Goal: Information Seeking & Learning: Find specific fact

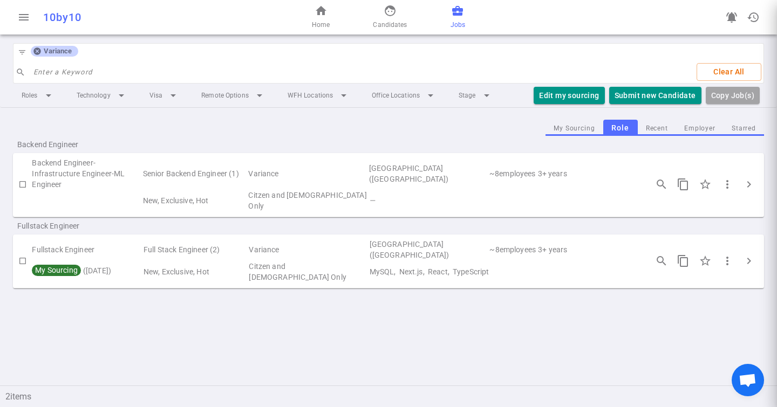
scroll to position [218, 0]
click at [39, 54] on icon at bounding box center [37, 51] width 9 height 9
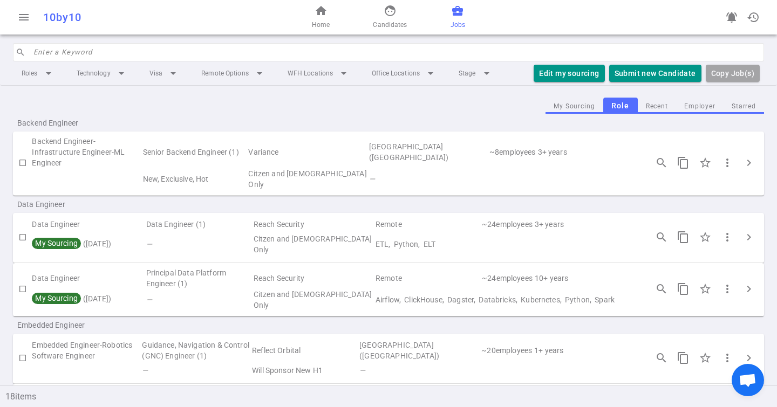
click at [57, 55] on input "search" at bounding box center [395, 52] width 724 height 17
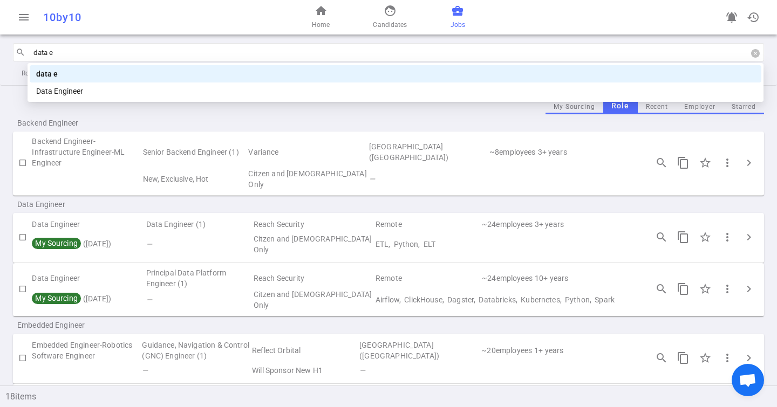
type input "data en"
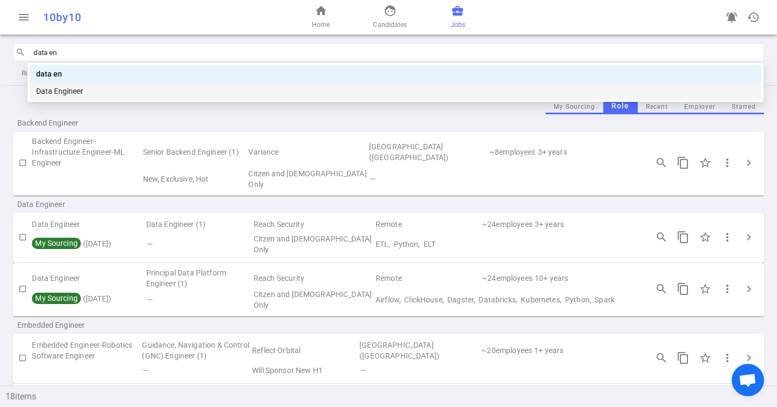
click at [70, 92] on div "Data Engineer" at bounding box center [395, 91] width 719 height 12
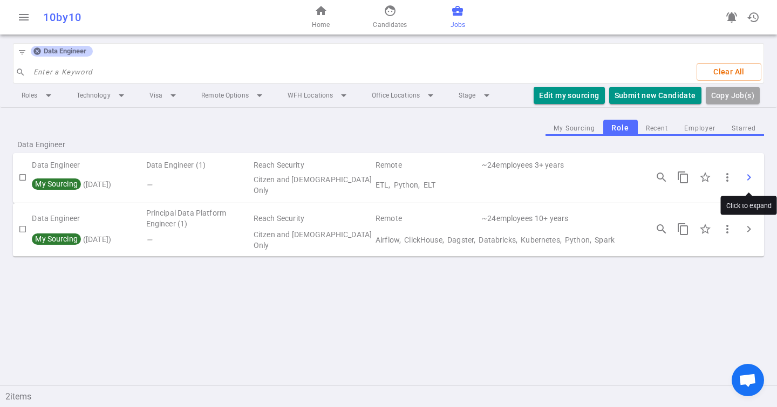
click at [752, 178] on span "chevron_right" at bounding box center [748, 177] width 13 height 13
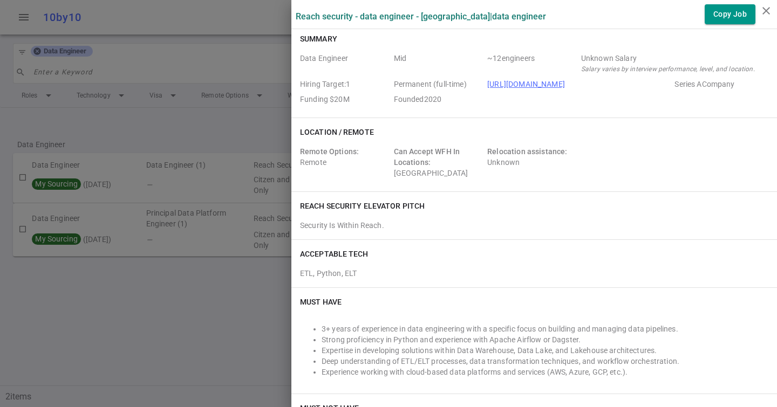
scroll to position [6, 0]
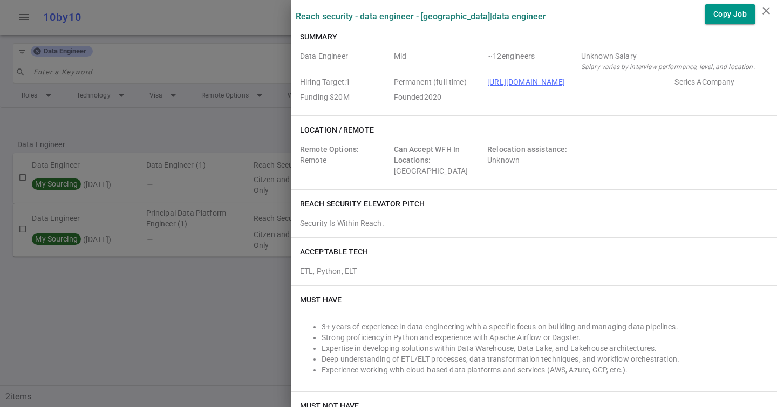
click at [106, 128] on div at bounding box center [388, 203] width 777 height 407
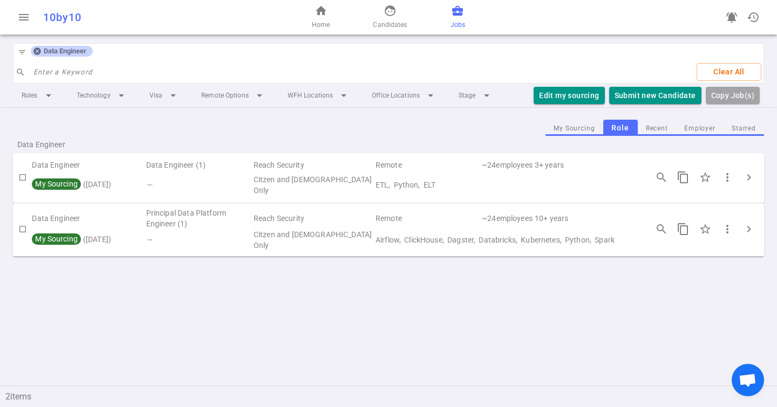
click at [33, 52] on icon at bounding box center [37, 51] width 9 height 9
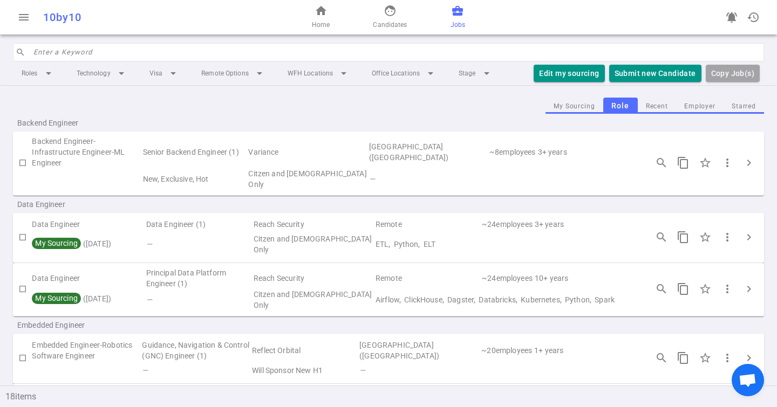
click at [50, 57] on input "search" at bounding box center [395, 52] width 724 height 17
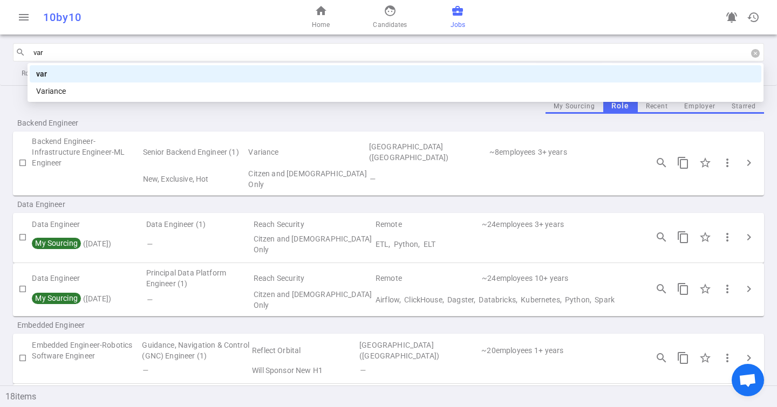
type input "vari"
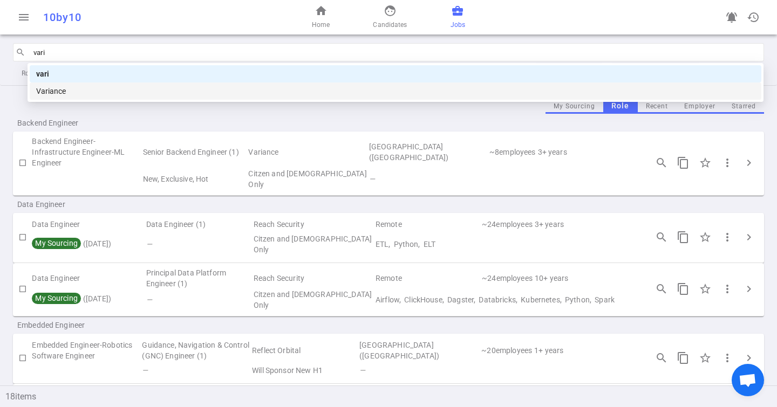
click at [60, 86] on div "Variance" at bounding box center [395, 91] width 719 height 12
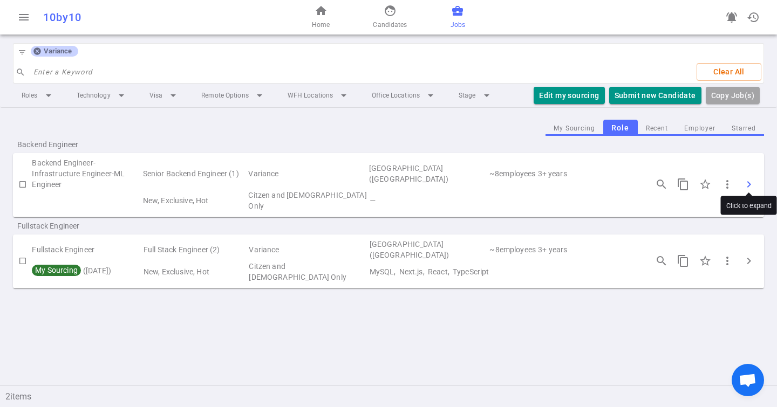
click at [753, 178] on span "chevron_right" at bounding box center [748, 184] width 13 height 13
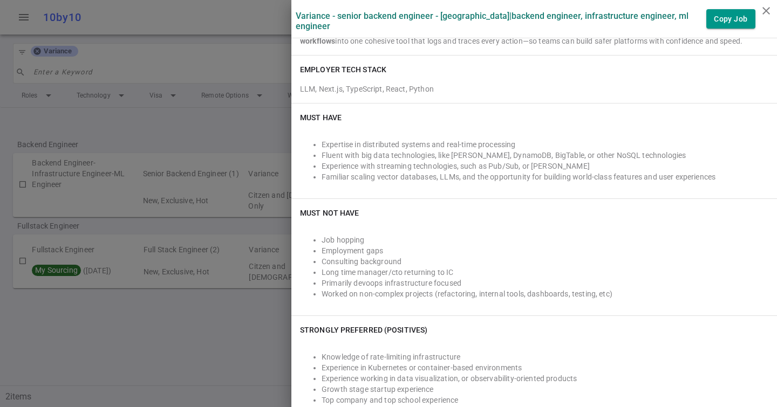
scroll to position [0, 0]
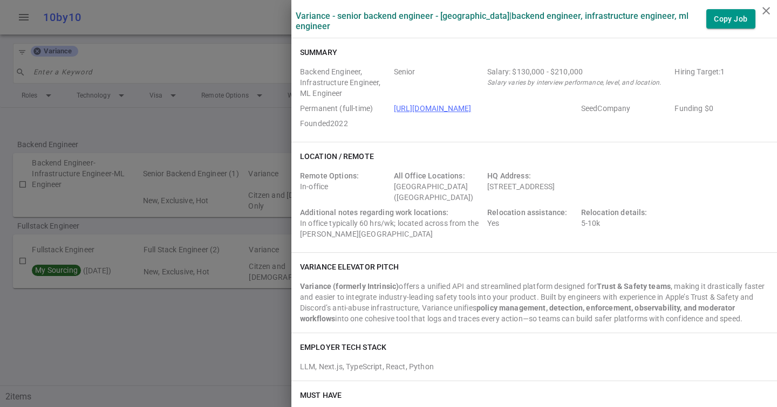
click at [228, 46] on div at bounding box center [388, 203] width 777 height 407
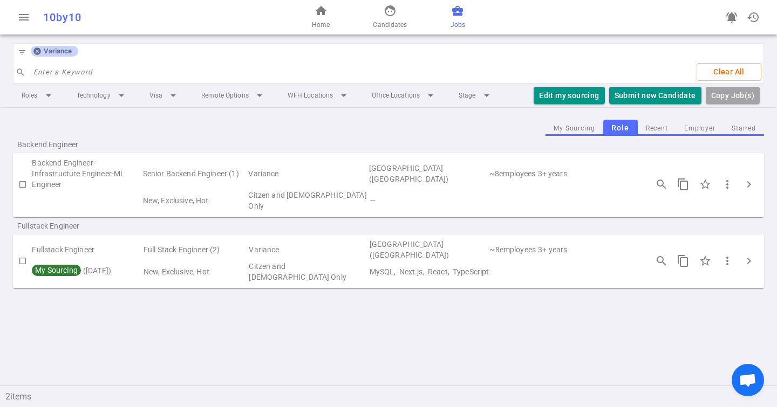
click at [37, 50] on icon at bounding box center [36, 51] width 7 height 7
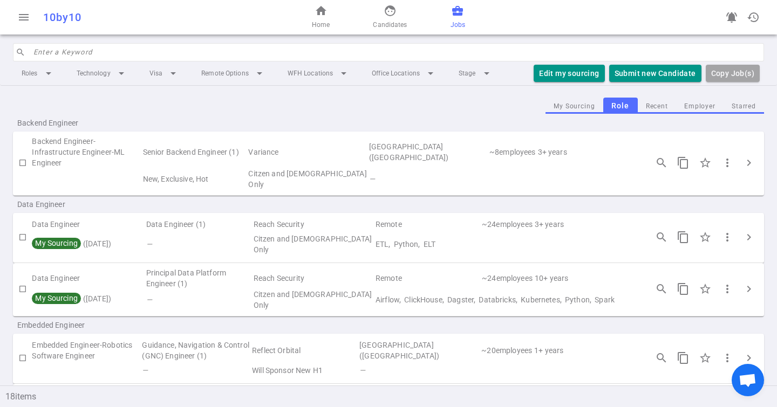
click at [37, 50] on input "search" at bounding box center [395, 52] width 724 height 17
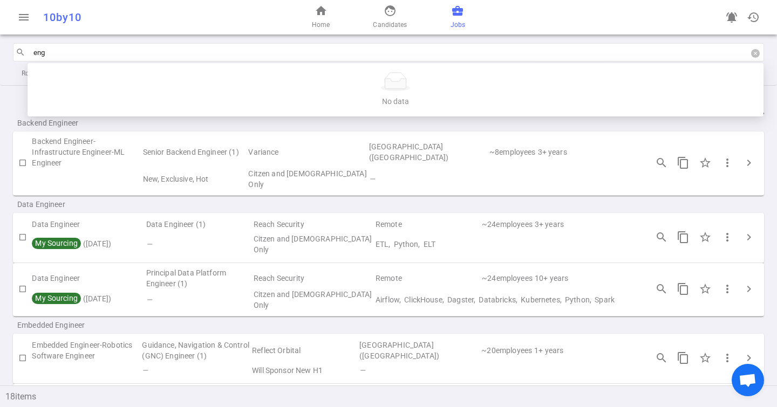
type input "eng"
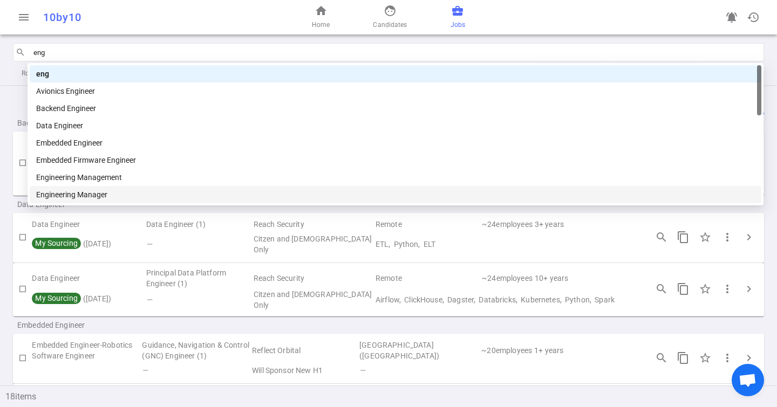
click at [77, 189] on div "Engineering Manager" at bounding box center [395, 195] width 719 height 12
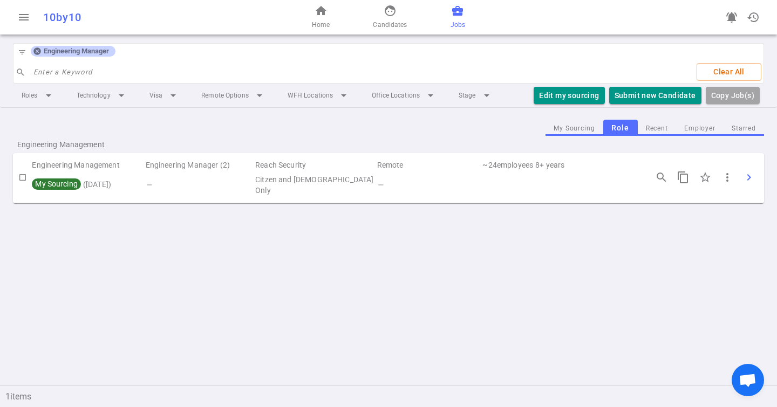
click at [749, 177] on span "chevron_right" at bounding box center [748, 177] width 13 height 13
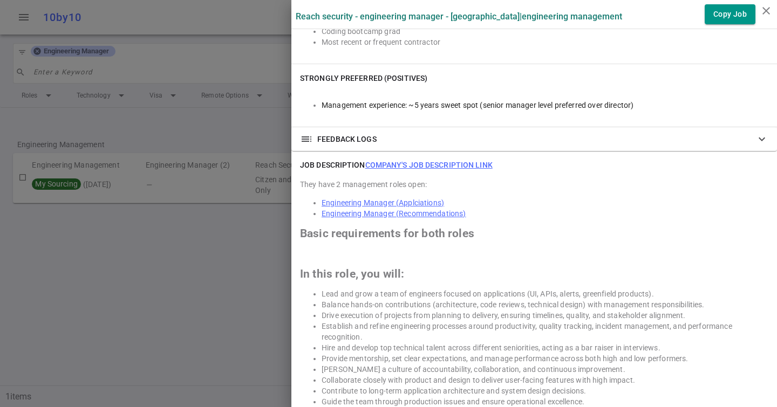
scroll to position [420, 0]
click at [426, 161] on link "Company's job description link" at bounding box center [428, 165] width 127 height 9
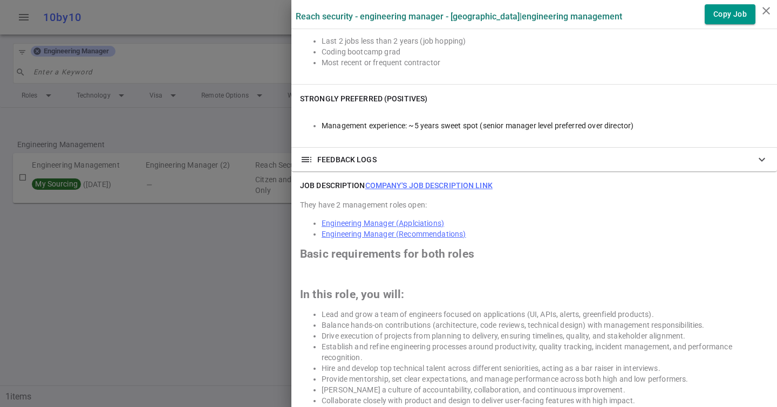
scroll to position [394, 0]
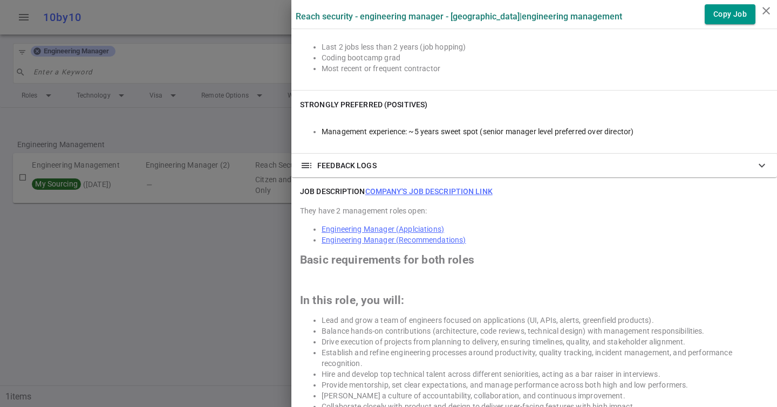
click at [125, 108] on div at bounding box center [388, 203] width 777 height 407
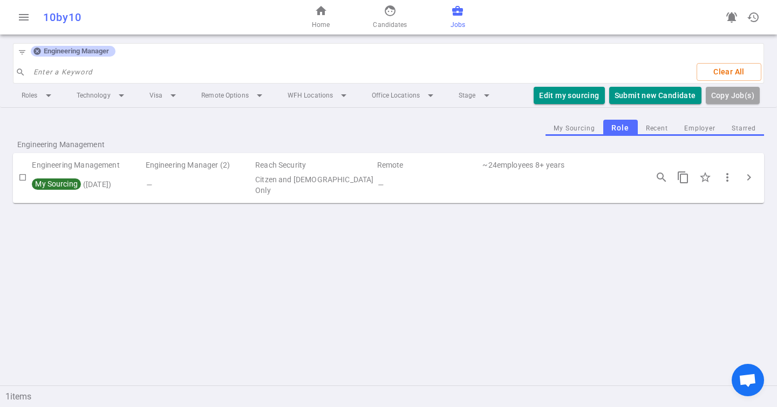
click at [38, 52] on icon at bounding box center [37, 51] width 9 height 9
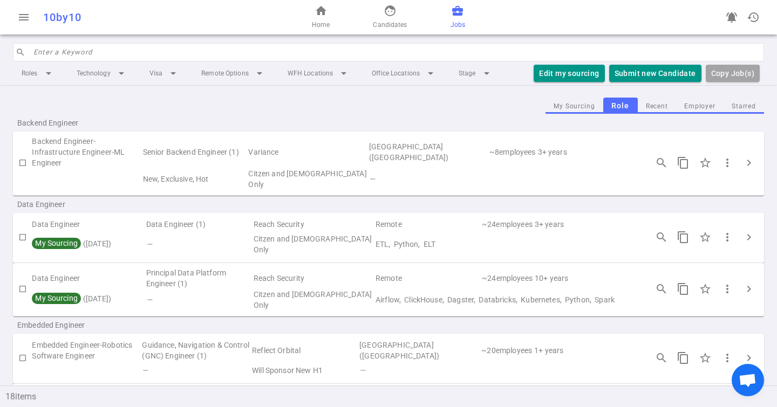
click at [44, 52] on input "search" at bounding box center [395, 52] width 724 height 17
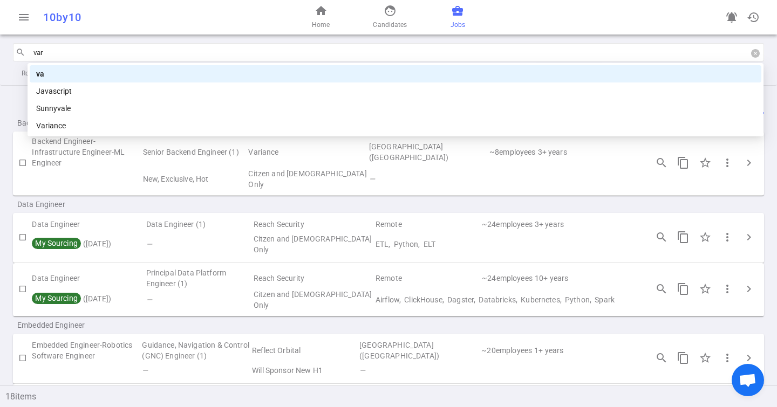
type input "vari"
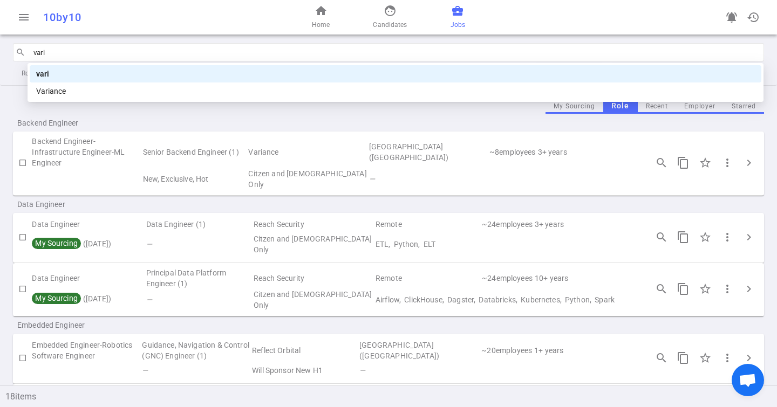
click at [79, 89] on div "Variance" at bounding box center [395, 91] width 719 height 12
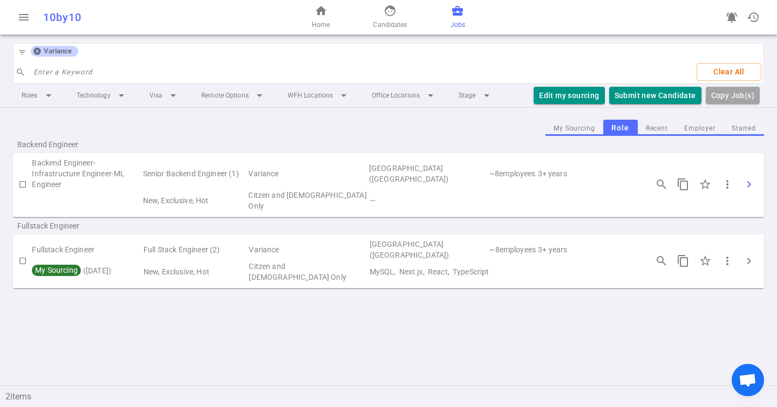
click at [748, 181] on span "chevron_right" at bounding box center [748, 184] width 13 height 13
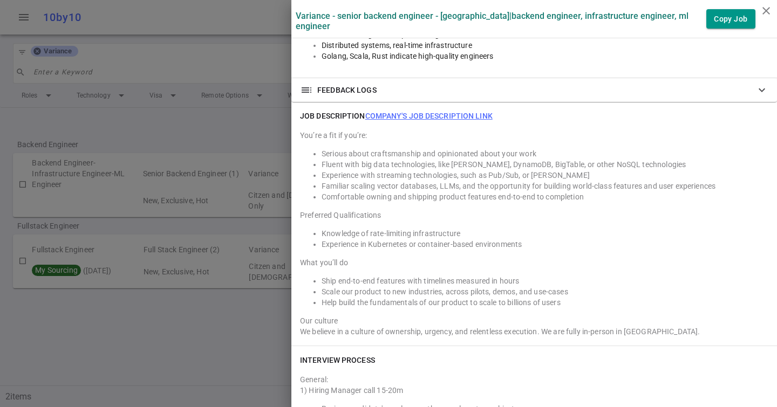
scroll to position [782, 0]
click at [426, 122] on div "JOB DESCRIPTION Company's job description link You’re a fit if you’re: Serious …" at bounding box center [534, 225] width 486 height 244
click at [433, 115] on link "Company's job description link" at bounding box center [428, 116] width 127 height 9
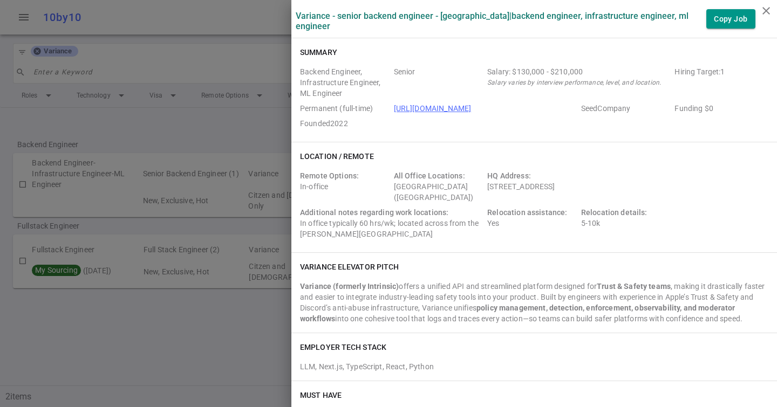
drag, startPoint x: 488, startPoint y: 187, endPoint x: 665, endPoint y: 187, distance: 177.0
click at [665, 187] on div "HQ Address: [STREET_ADDRESS]" at bounding box center [578, 186] width 183 height 32
copy div "[STREET_ADDRESS]"
